Goal: Find specific page/section: Find specific page/section

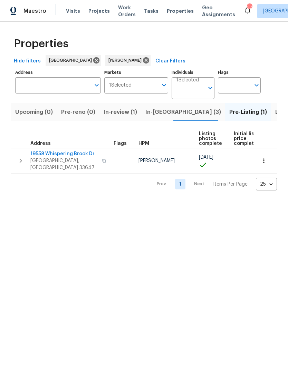
click at [157, 117] on button "In-[GEOGRAPHIC_DATA] (3)" at bounding box center [183, 112] width 84 height 18
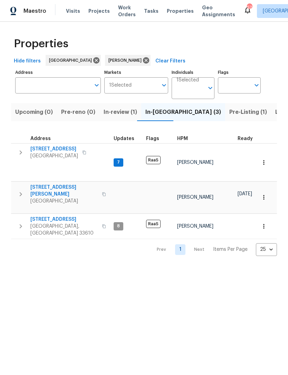
click at [229, 115] on span "Pre-Listing (1)" at bounding box center [248, 112] width 38 height 10
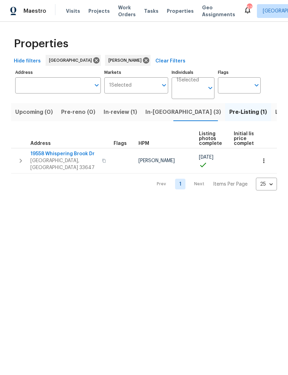
click at [159, 118] on button "In-[GEOGRAPHIC_DATA] (3)" at bounding box center [183, 112] width 84 height 18
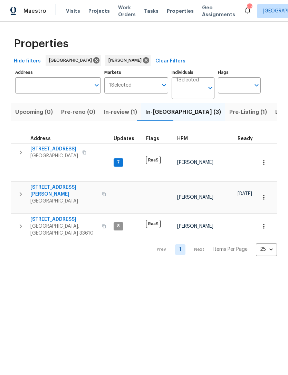
click at [39, 116] on span "Upcoming (0)" at bounding box center [34, 112] width 38 height 10
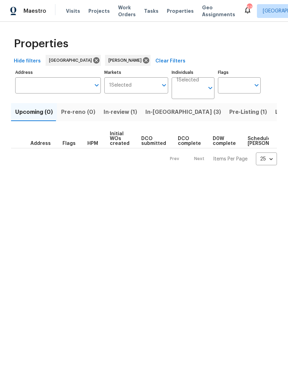
click at [121, 115] on span "In-review (1)" at bounding box center [120, 112] width 33 height 10
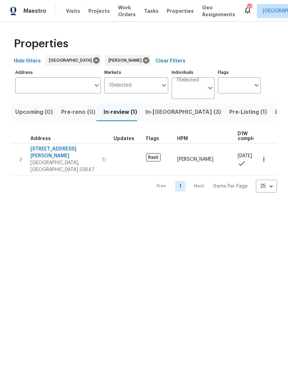
click at [40, 121] on button "Upcoming (0)" at bounding box center [34, 112] width 46 height 18
